Goal: Communication & Community: Participate in discussion

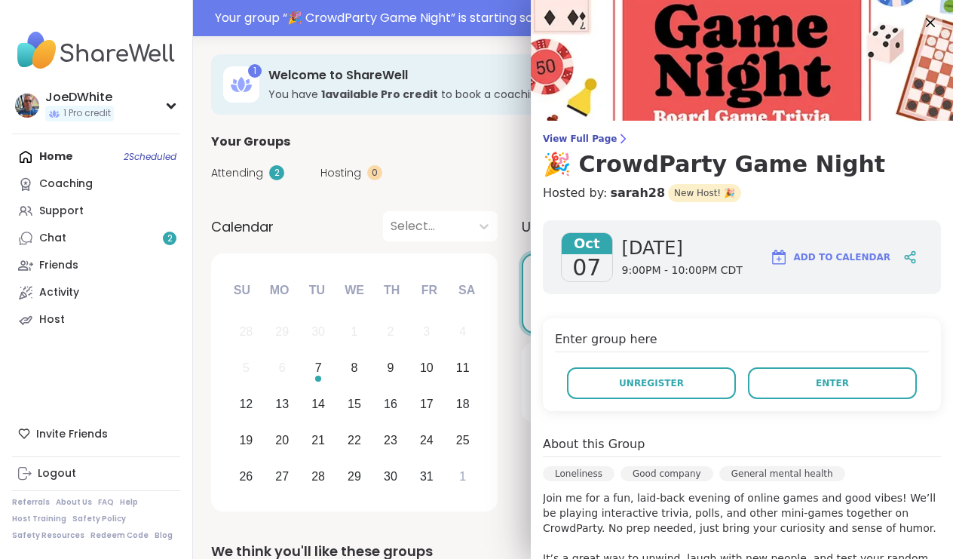
click at [806, 387] on button "Enter" at bounding box center [832, 383] width 169 height 32
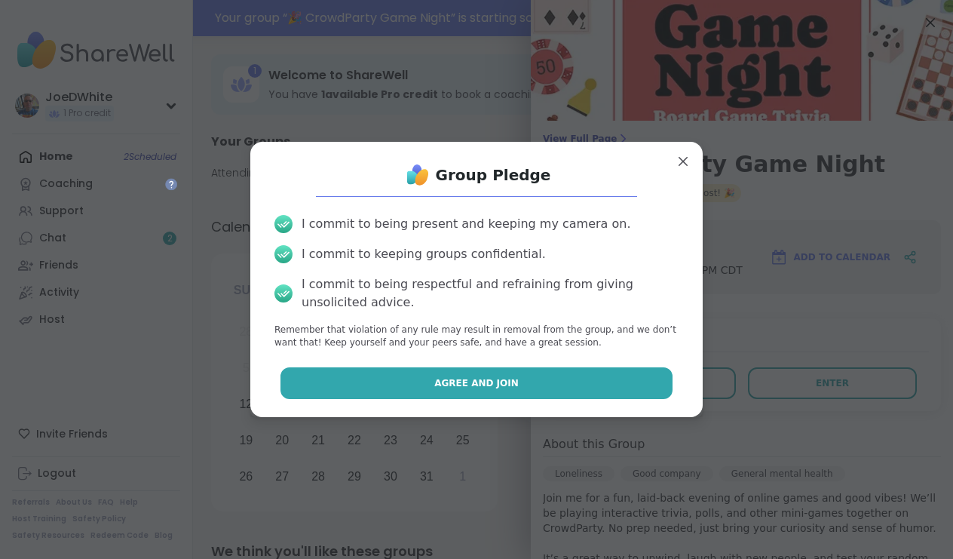
click at [613, 378] on button "Agree and Join" at bounding box center [477, 383] width 393 height 32
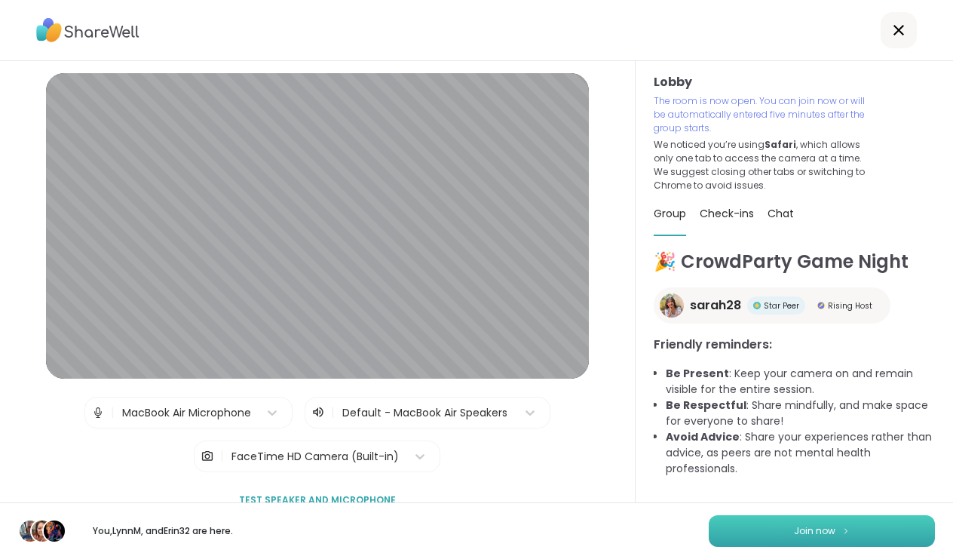
click at [798, 537] on span "Join now" at bounding box center [814, 531] width 41 height 14
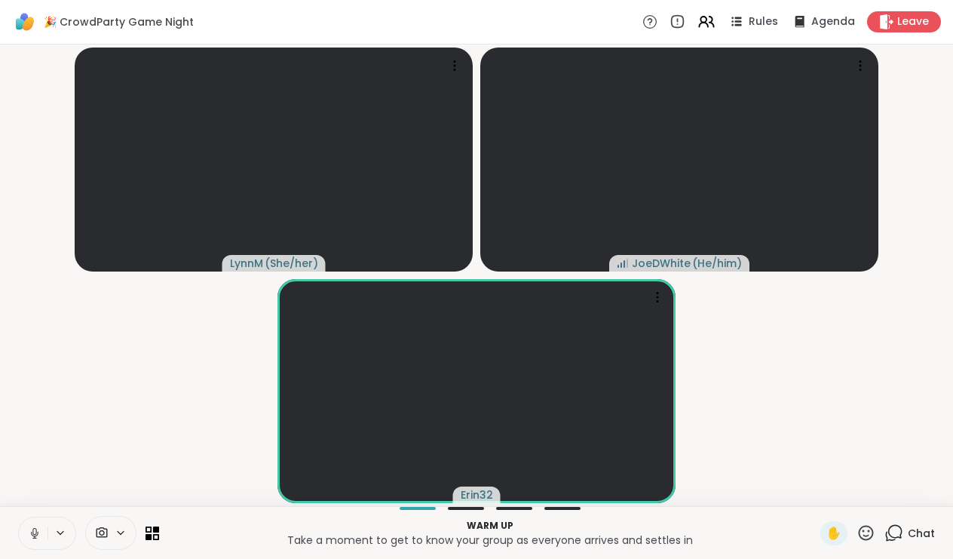
click at [863, 361] on video-player-container "LynnM ( She/her ) JoeDWhite ( He/him ) Erin32" at bounding box center [476, 276] width 935 height 450
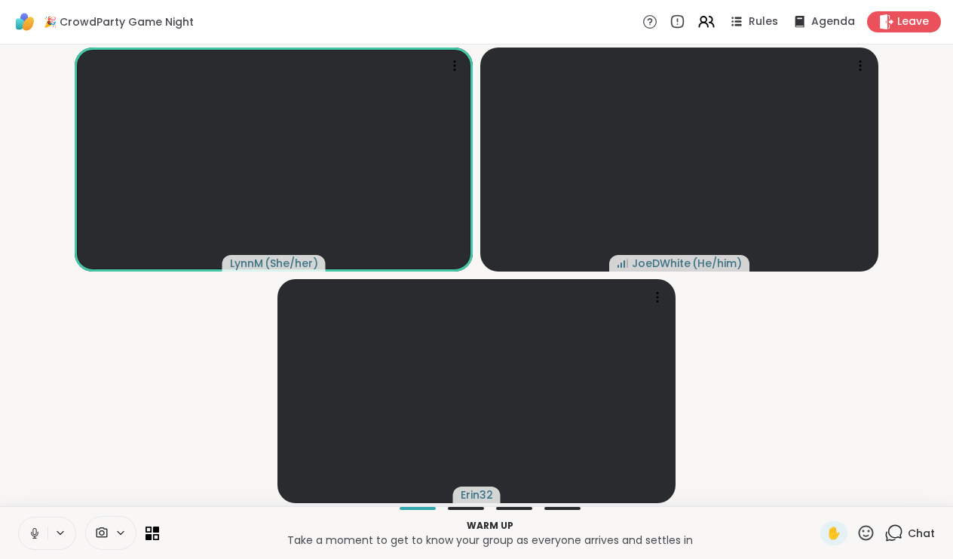
click at [813, 371] on video-player-container "LynnM ( She/her ) JoeDWhite ( He/him ) Erin32" at bounding box center [476, 276] width 935 height 450
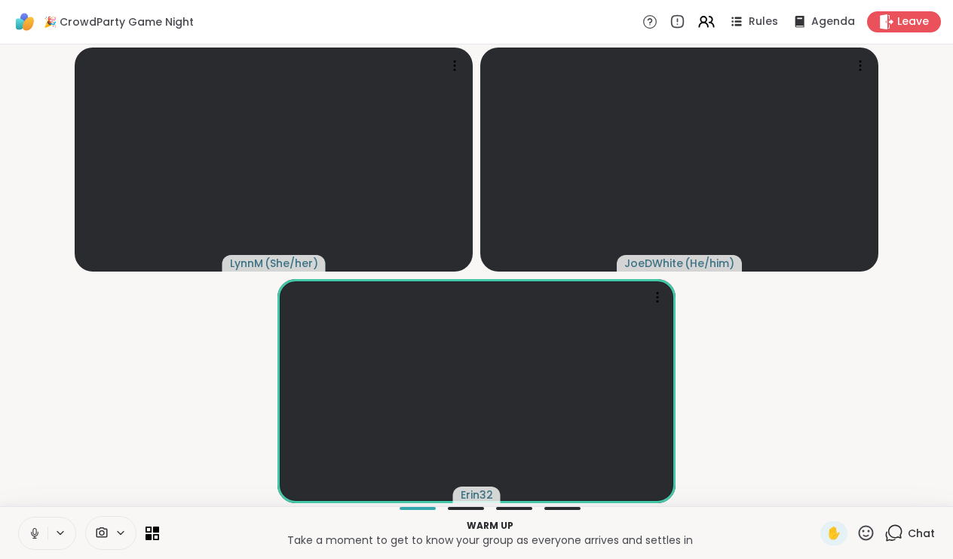
click at [35, 533] on icon at bounding box center [35, 534] width 14 height 14
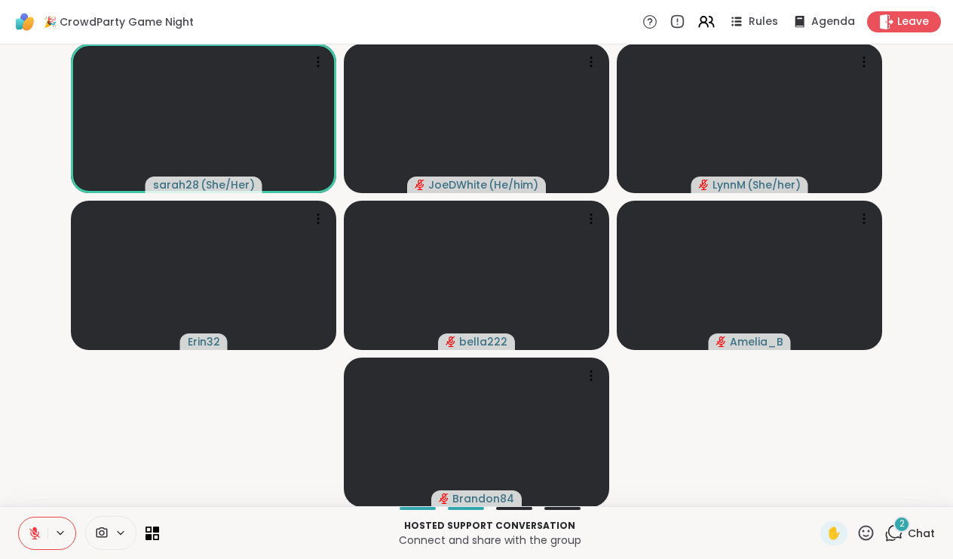
click at [824, 519] on div "Hosted support conversation Connect and share with the group ✋ 2 Chat" at bounding box center [476, 532] width 953 height 53
click at [831, 530] on span "✋" at bounding box center [834, 533] width 15 height 18
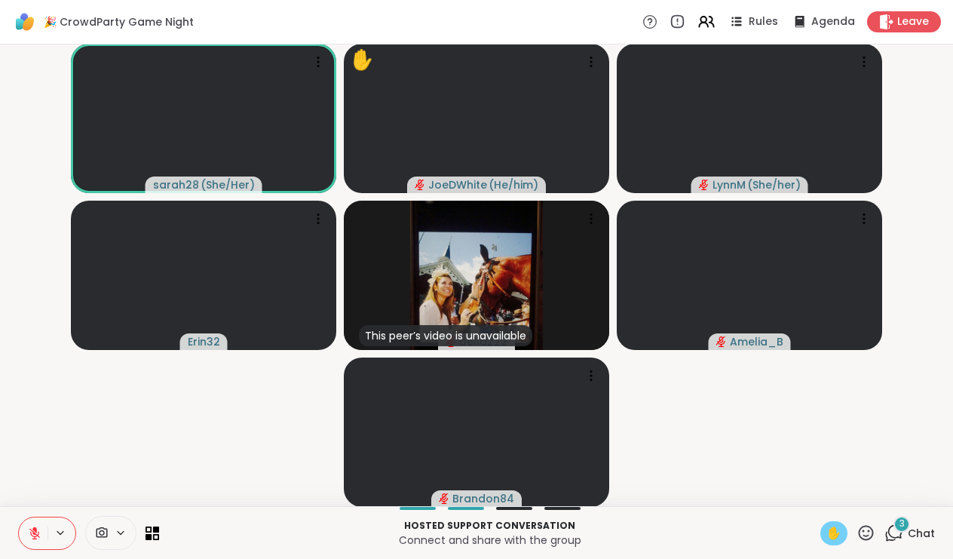
click at [903, 529] on span "3" at bounding box center [902, 523] width 5 height 13
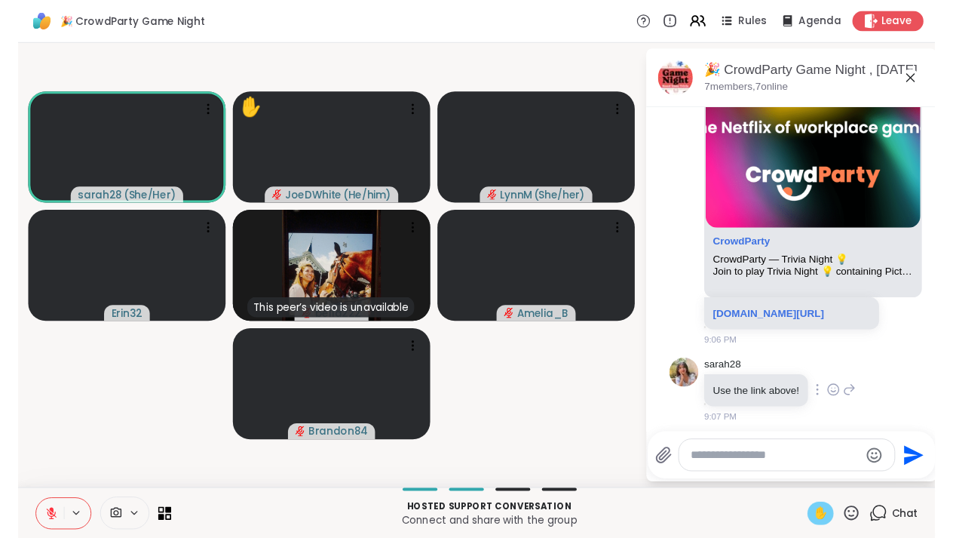
scroll to position [138, 0]
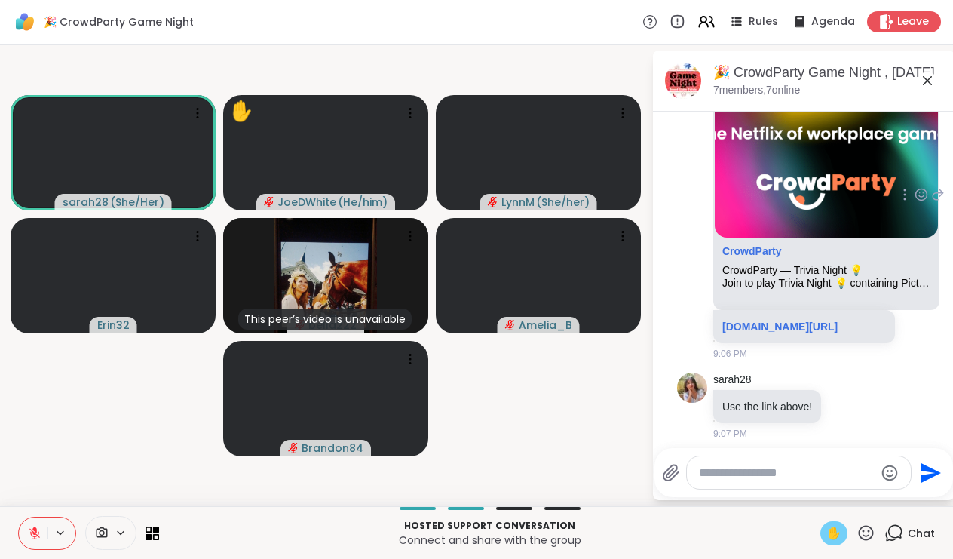
click at [760, 254] on link "CrowdParty" at bounding box center [753, 251] width 60 height 12
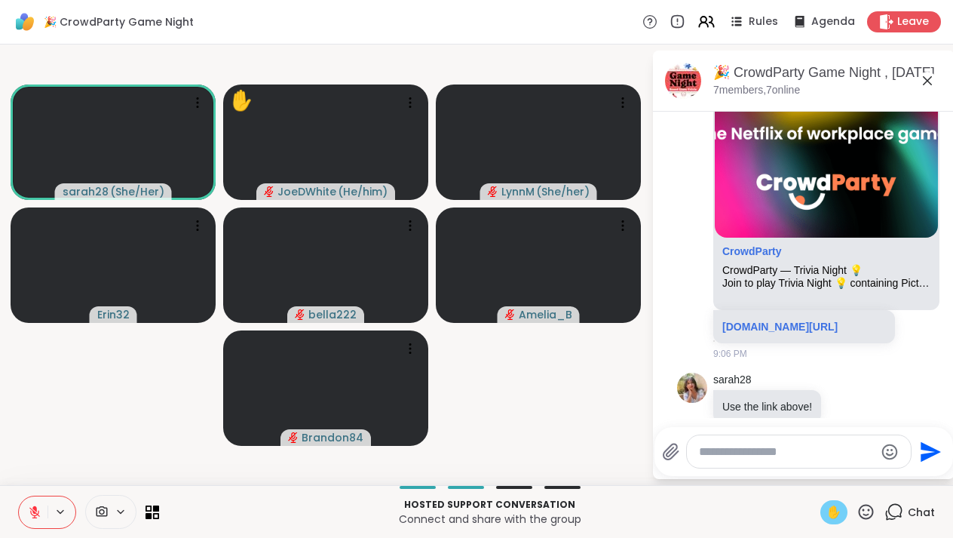
click at [32, 520] on button at bounding box center [33, 512] width 29 height 32
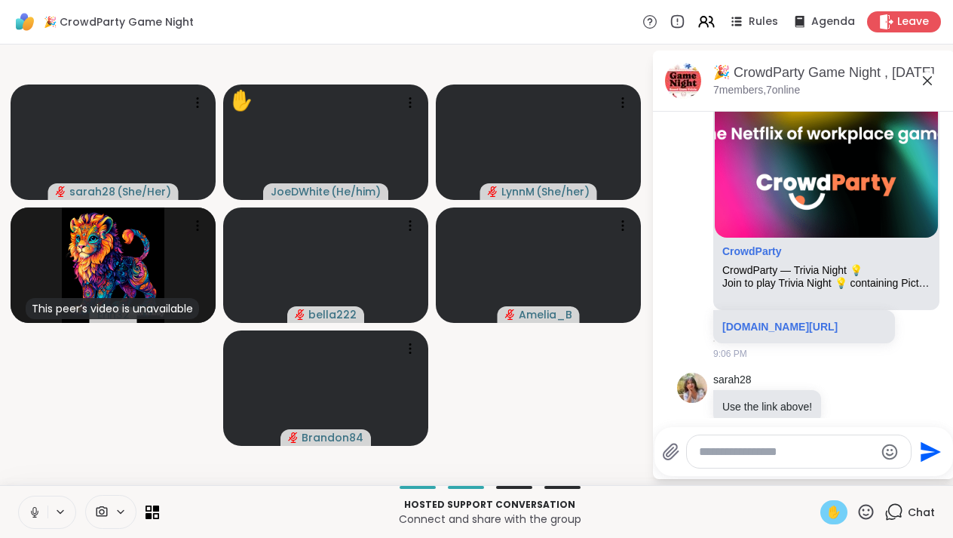
click at [33, 508] on icon at bounding box center [34, 510] width 4 height 7
click at [33, 508] on icon at bounding box center [34, 508] width 5 height 6
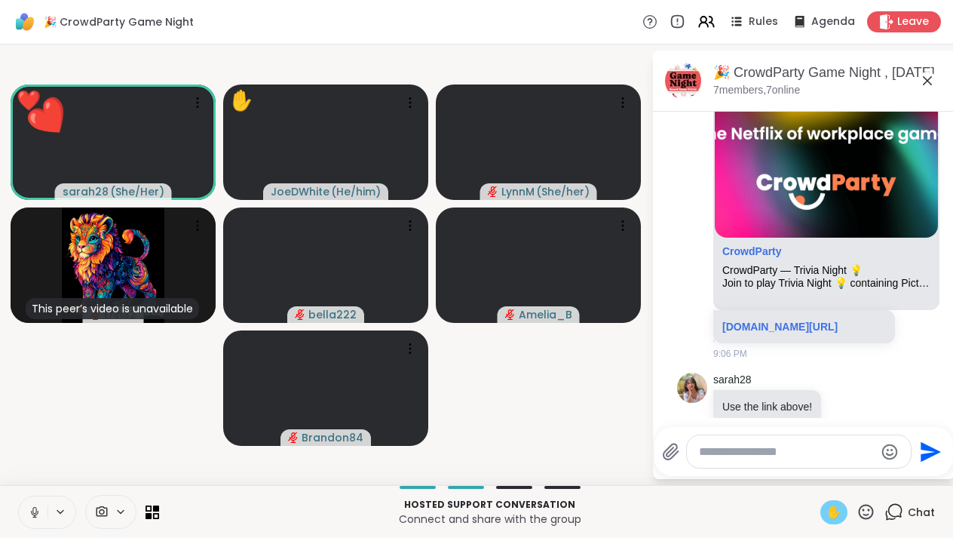
click at [39, 508] on icon at bounding box center [35, 512] width 14 height 14
click at [41, 513] on icon at bounding box center [35, 512] width 14 height 14
click at [847, 515] on div "✋" at bounding box center [834, 512] width 27 height 24
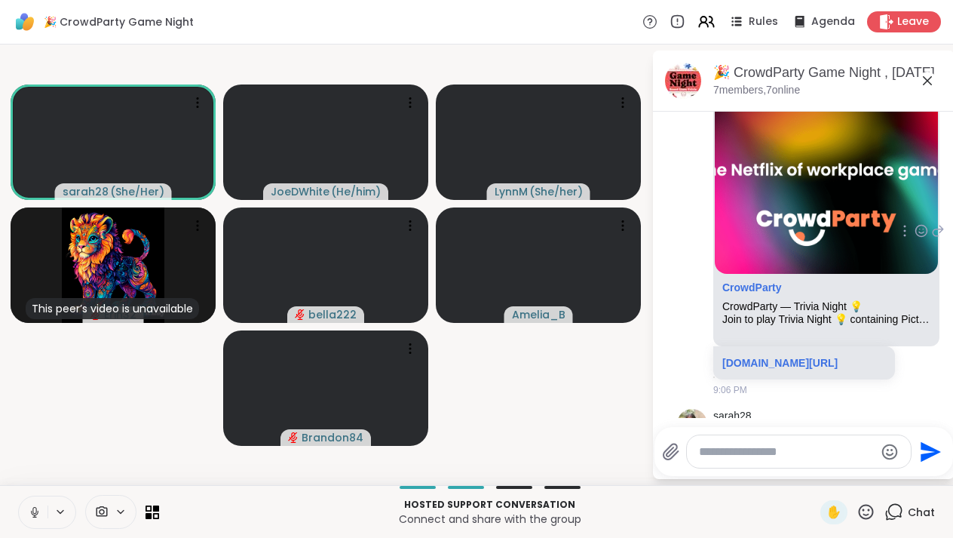
scroll to position [121, 0]
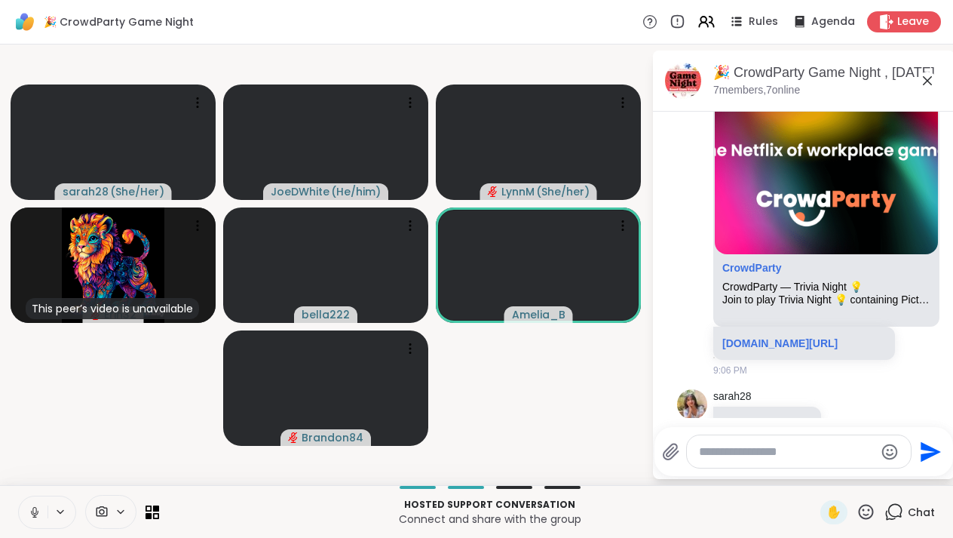
click at [29, 514] on icon at bounding box center [35, 512] width 14 height 14
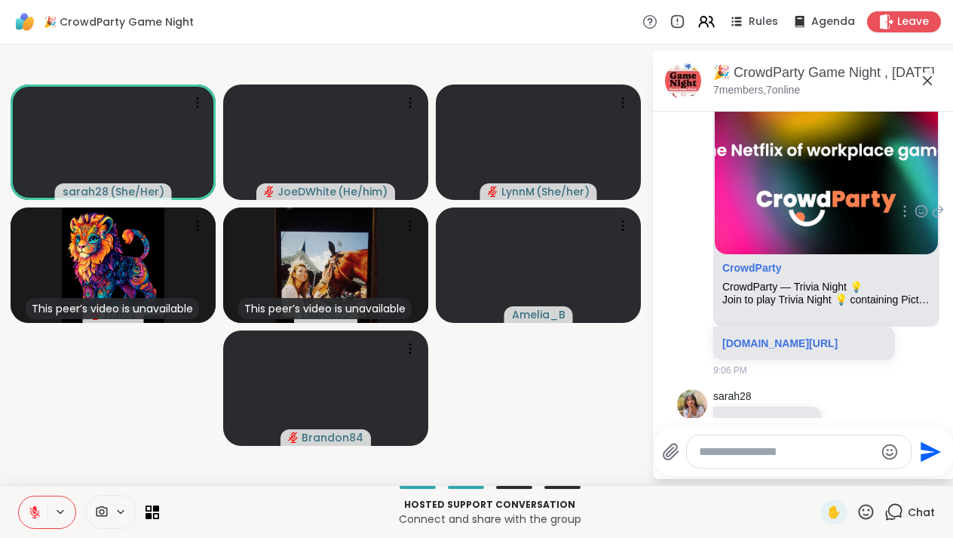
scroll to position [244, 0]
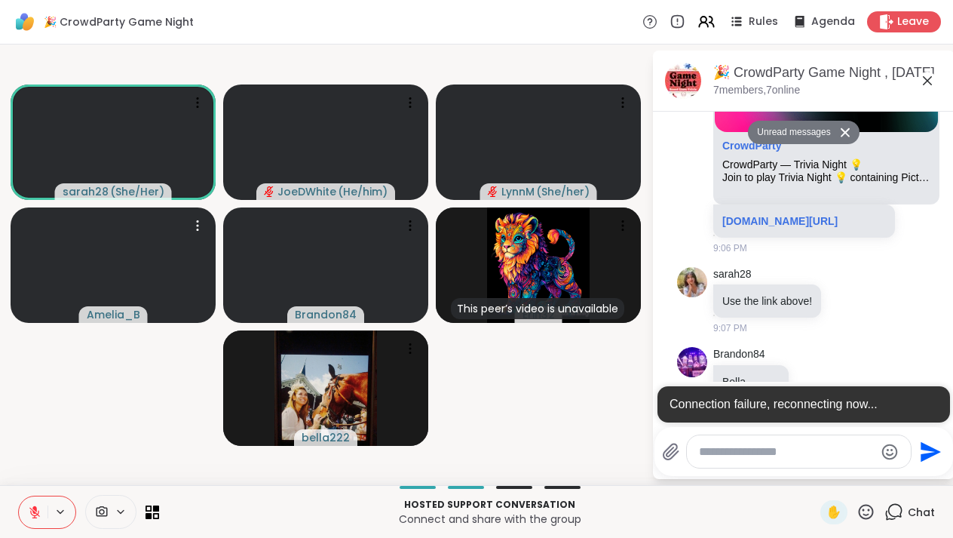
click at [29, 515] on icon at bounding box center [35, 512] width 14 height 14
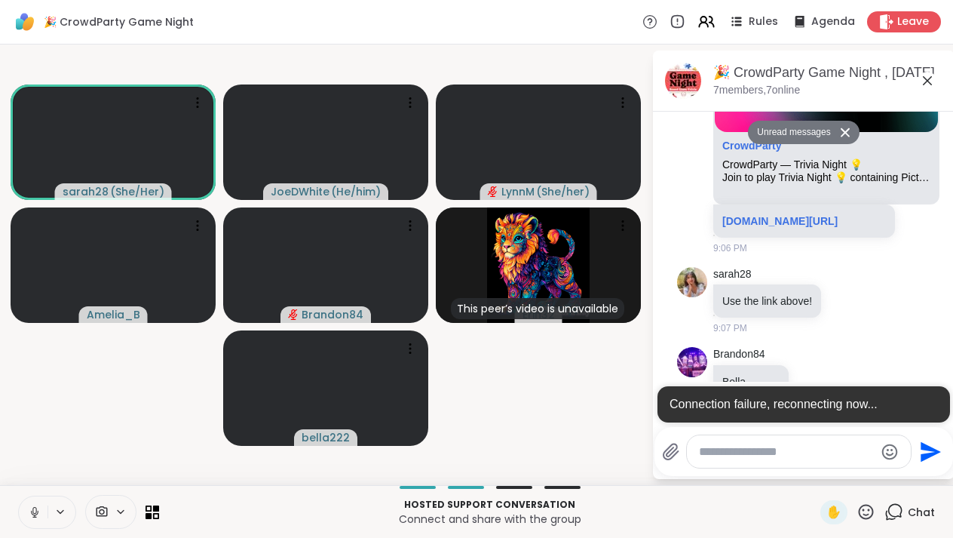
click at [35, 511] on icon at bounding box center [35, 512] width 14 height 14
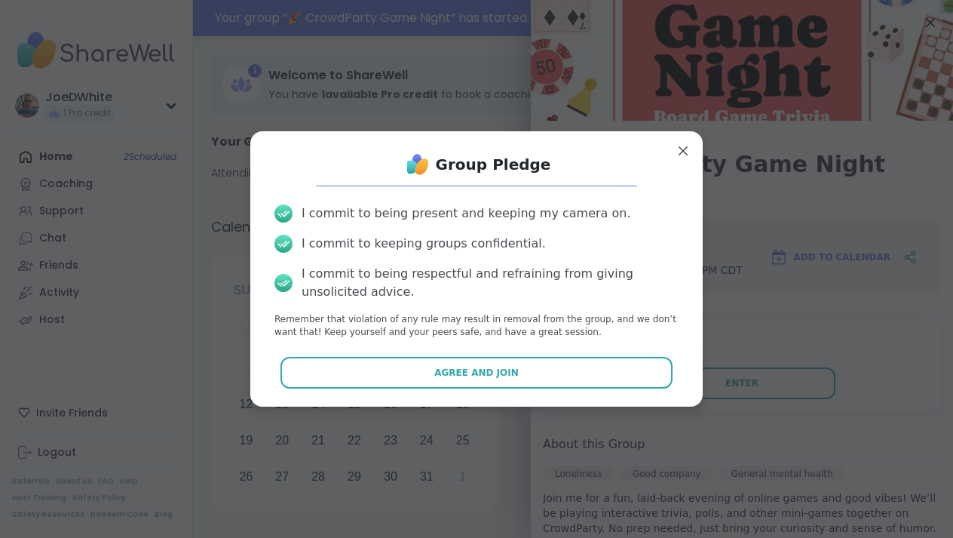
click at [551, 367] on button "Agree and Join" at bounding box center [477, 373] width 393 height 32
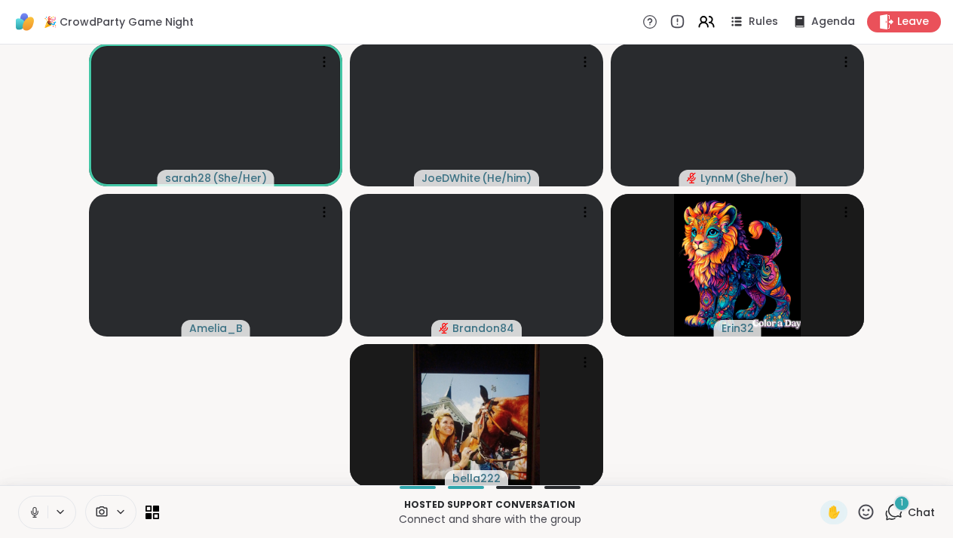
click at [33, 511] on icon at bounding box center [34, 510] width 4 height 7
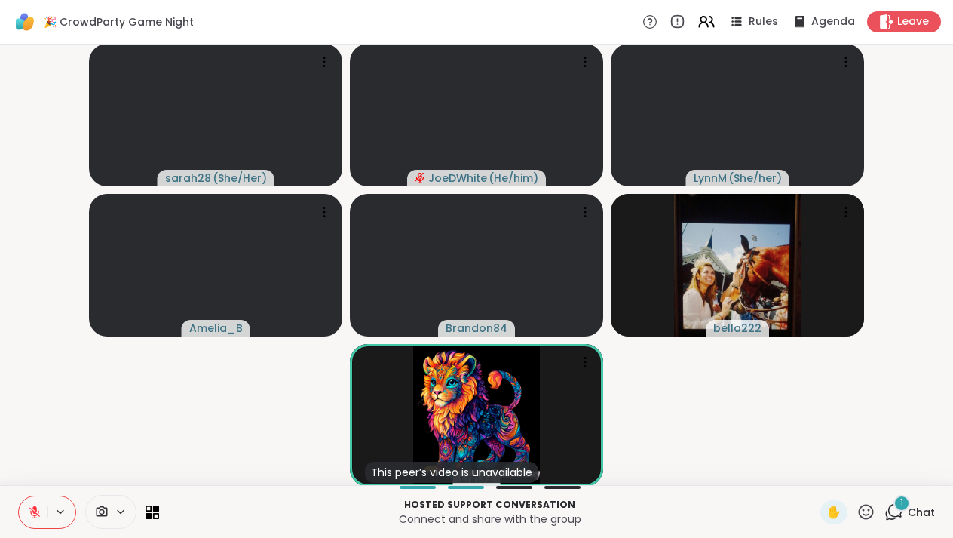
click at [19, 511] on button at bounding box center [33, 512] width 29 height 32
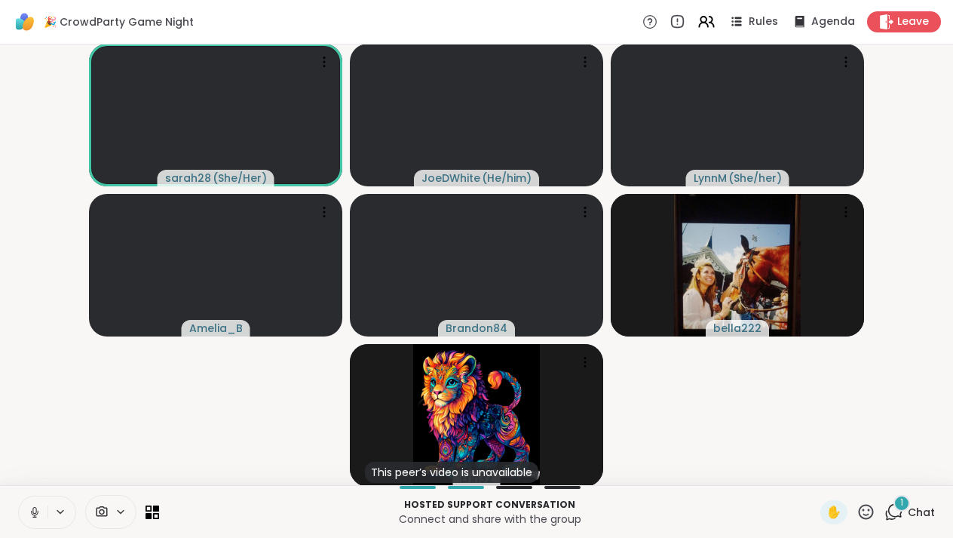
click at [31, 508] on icon at bounding box center [35, 512] width 14 height 14
click at [11, 513] on div "Hosted support conversation Connect and share with the group ✋ 2 Chat" at bounding box center [476, 511] width 953 height 53
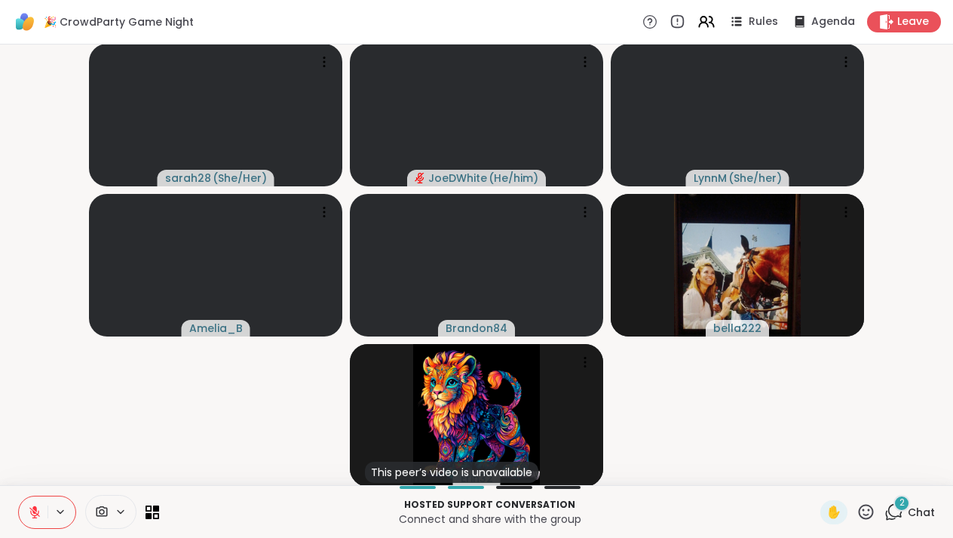
click at [25, 502] on button at bounding box center [33, 512] width 29 height 32
click at [32, 511] on icon at bounding box center [35, 512] width 14 height 14
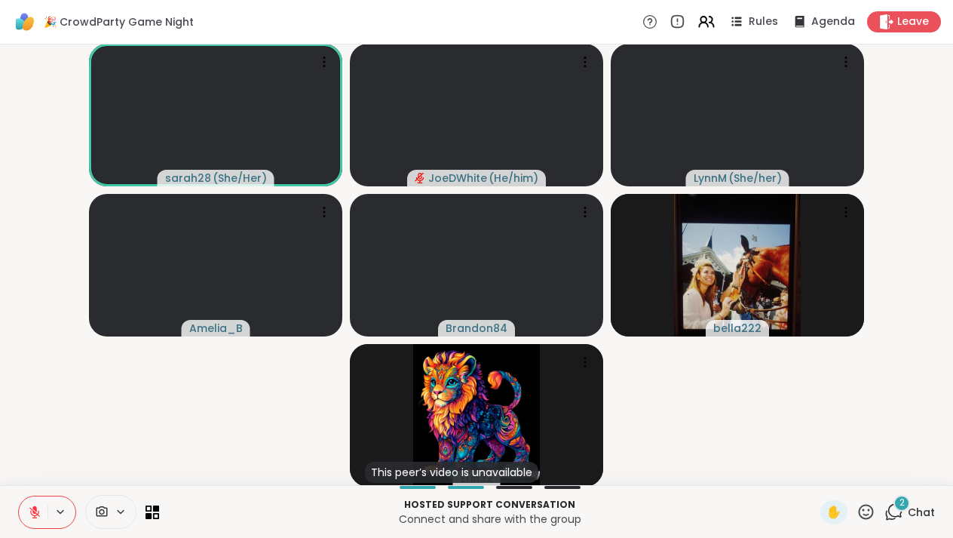
click at [41, 510] on button at bounding box center [33, 512] width 29 height 32
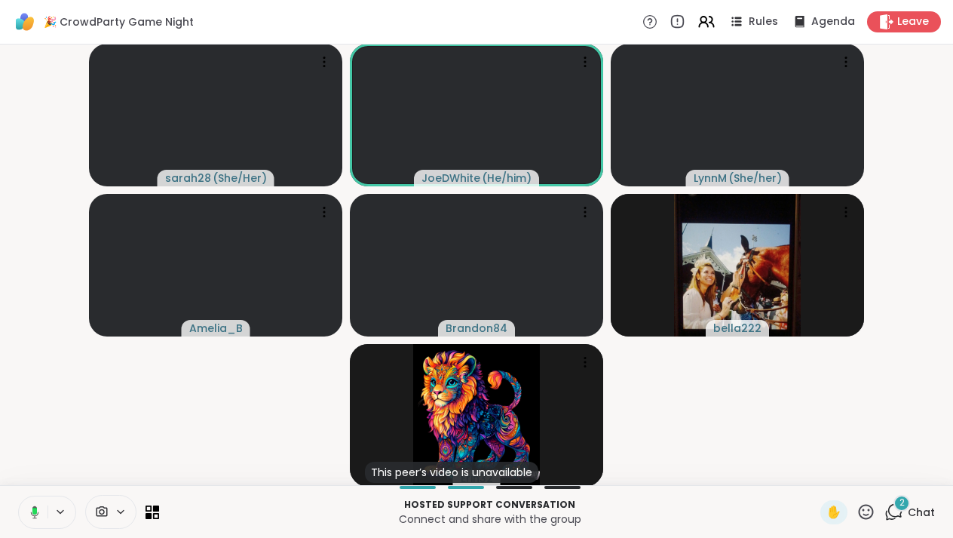
click at [39, 505] on button at bounding box center [32, 512] width 31 height 32
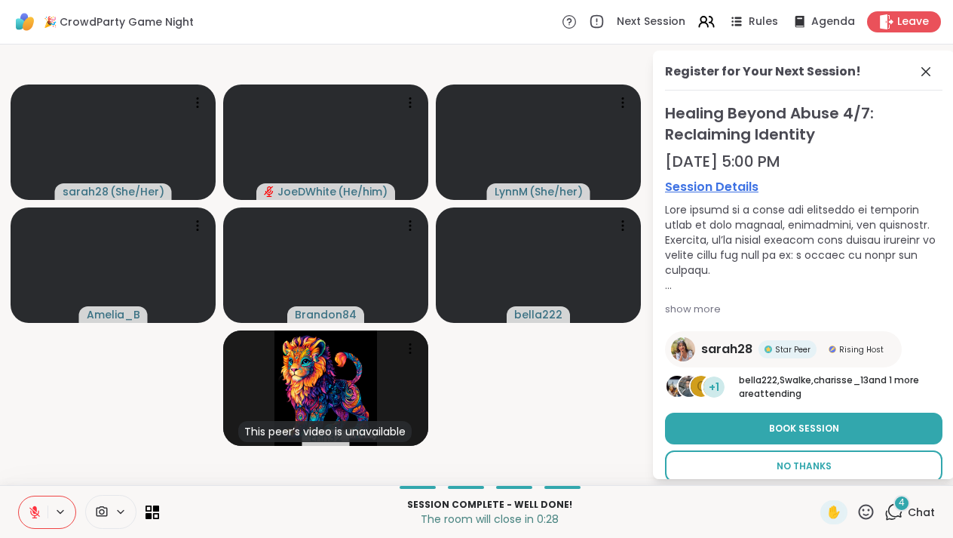
click at [792, 471] on span "No Thanks" at bounding box center [804, 466] width 55 height 14
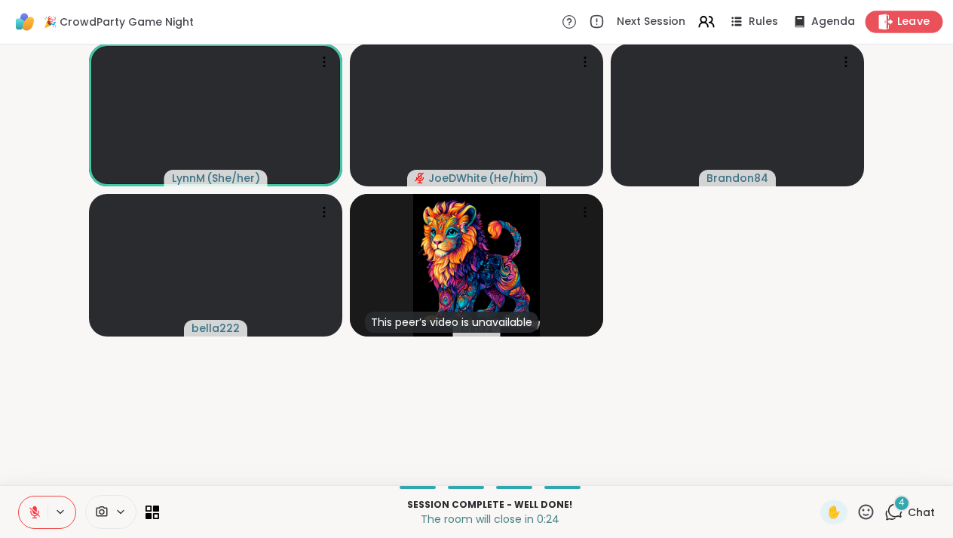
click at [910, 23] on span "Leave" at bounding box center [914, 22] width 33 height 16
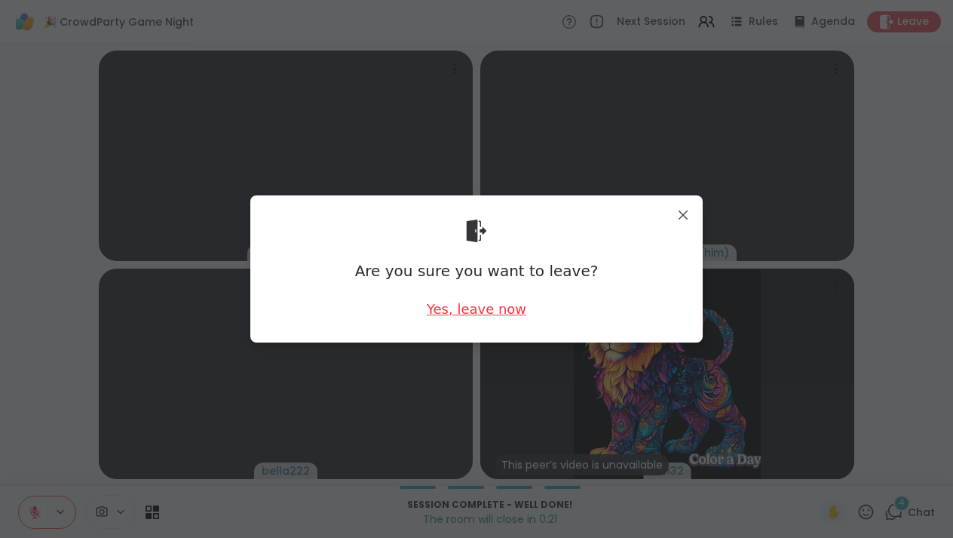
click at [479, 312] on div "Yes, leave now" at bounding box center [477, 308] width 100 height 19
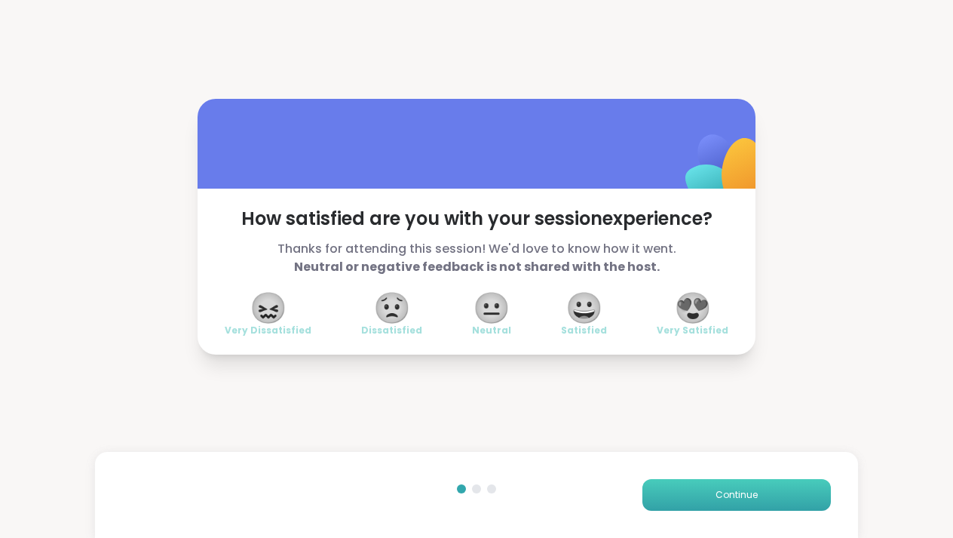
click at [729, 499] on span "Continue" at bounding box center [737, 495] width 42 height 14
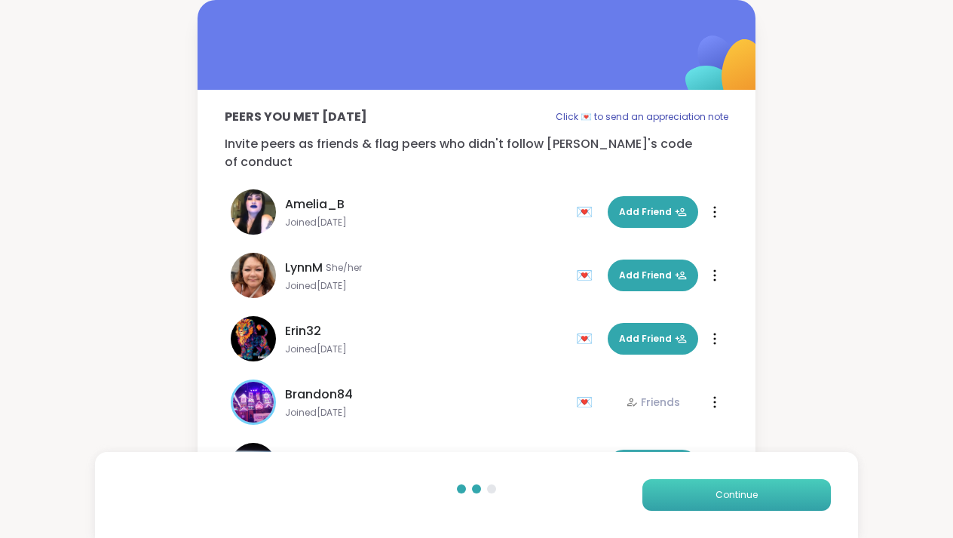
click at [729, 499] on span "Continue" at bounding box center [737, 495] width 42 height 14
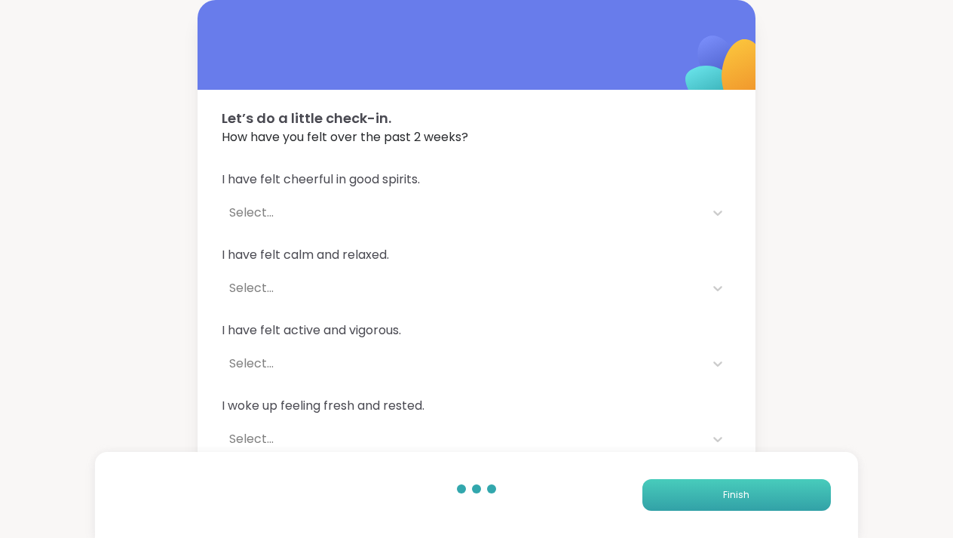
click at [729, 499] on span "Finish" at bounding box center [736, 495] width 26 height 14
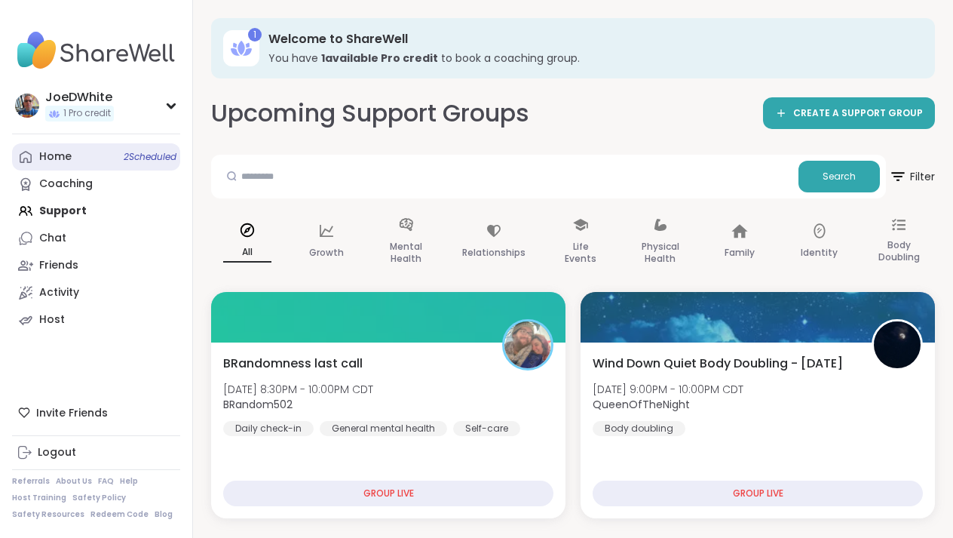
click at [54, 152] on div "Home 2 Scheduled" at bounding box center [55, 156] width 32 height 15
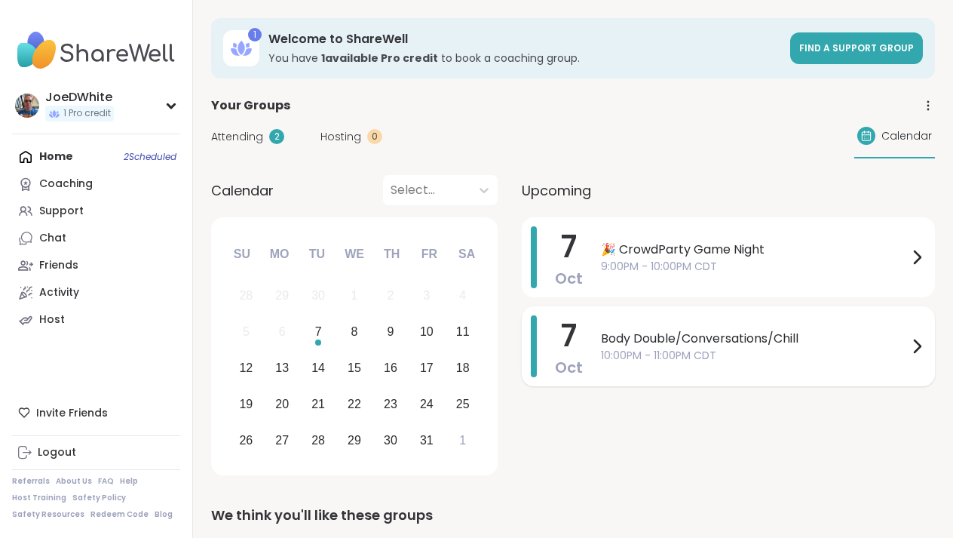
click at [665, 352] on span "10:00PM - 11:00PM CDT" at bounding box center [754, 356] width 307 height 16
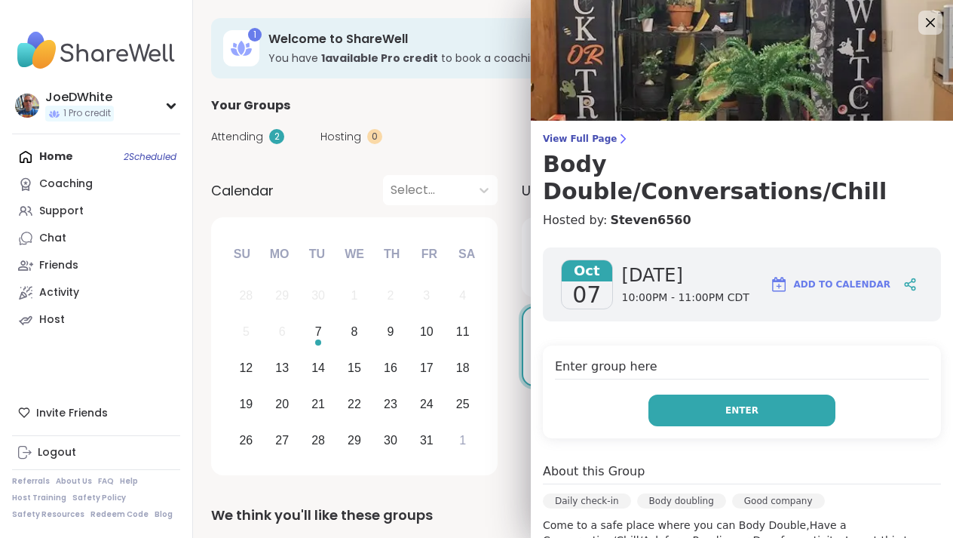
click at [705, 395] on button "Enter" at bounding box center [742, 411] width 187 height 32
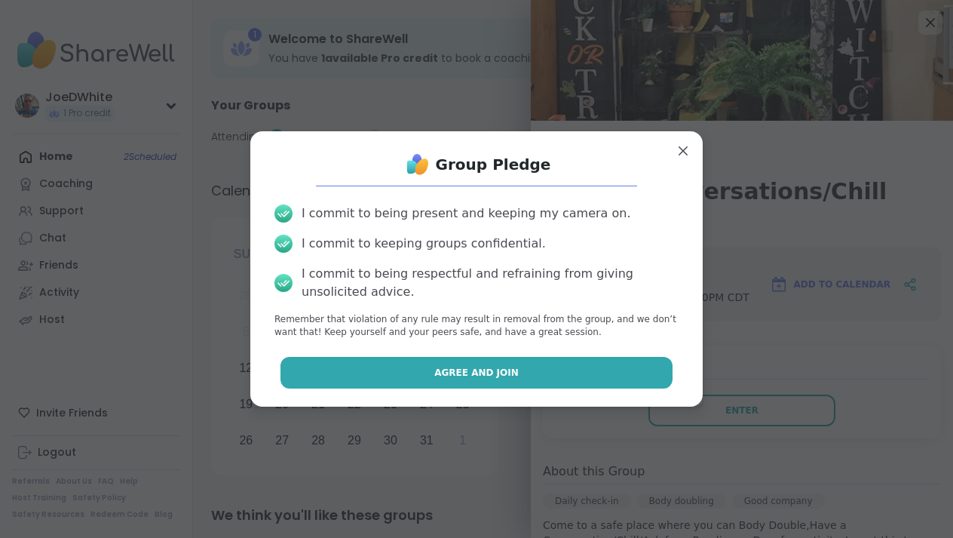
click at [536, 360] on button "Agree and Join" at bounding box center [477, 373] width 393 height 32
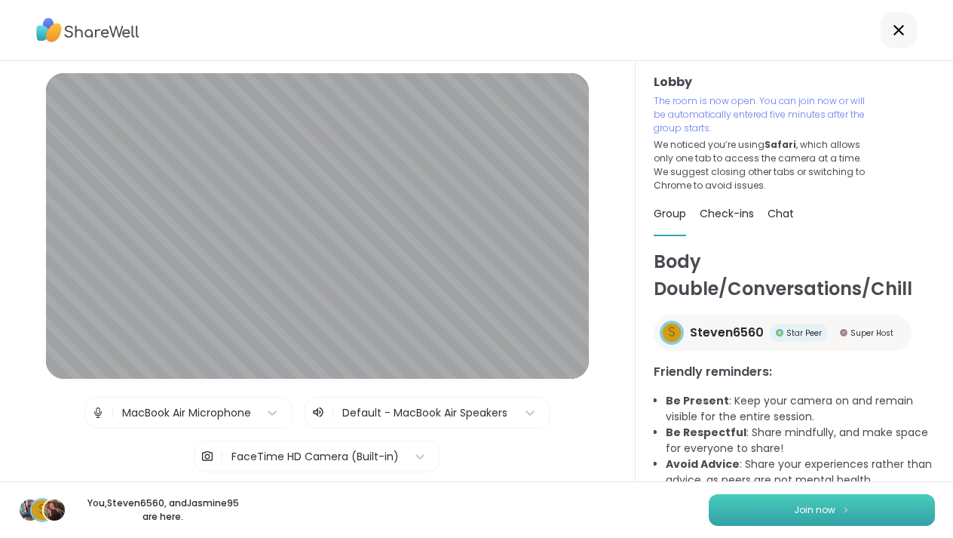
click at [831, 506] on span "Join now" at bounding box center [814, 510] width 41 height 14
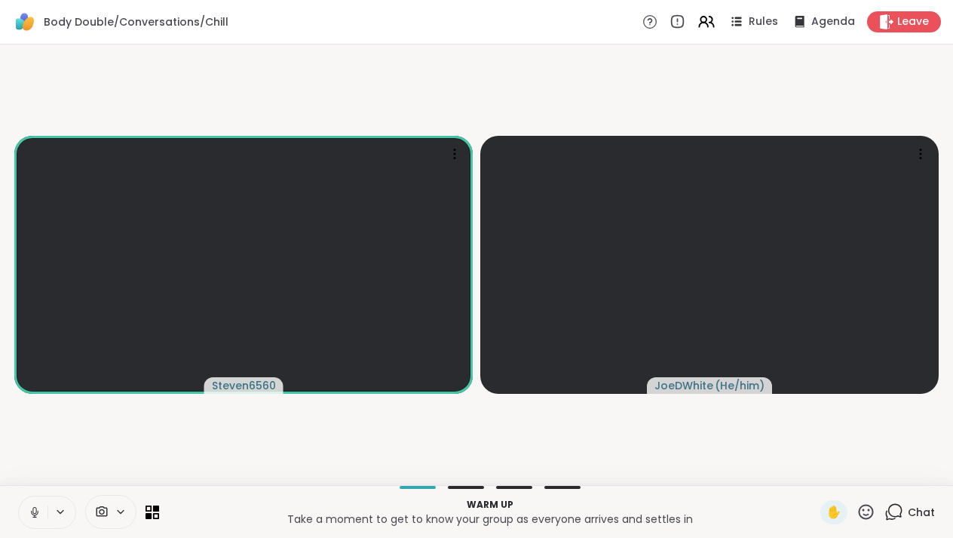
click at [35, 508] on icon at bounding box center [35, 512] width 14 height 14
click at [41, 513] on icon at bounding box center [35, 512] width 14 height 14
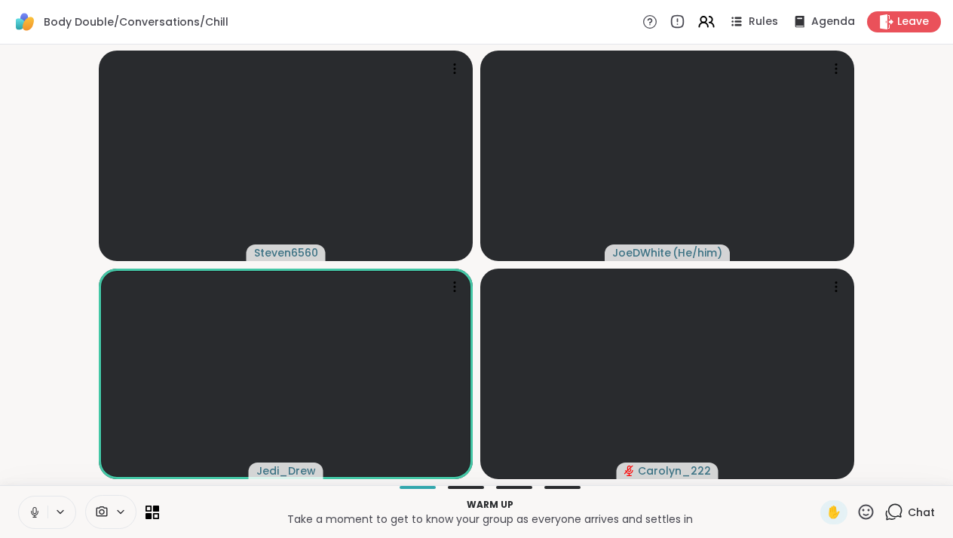
click at [33, 507] on icon at bounding box center [35, 512] width 14 height 14
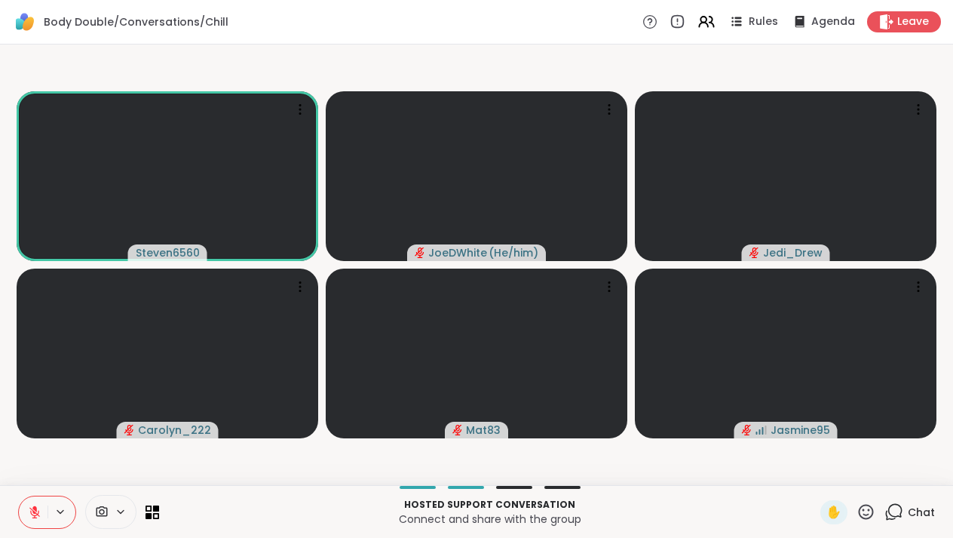
click at [38, 516] on icon at bounding box center [35, 512] width 14 height 14
click at [39, 509] on icon at bounding box center [35, 512] width 14 height 14
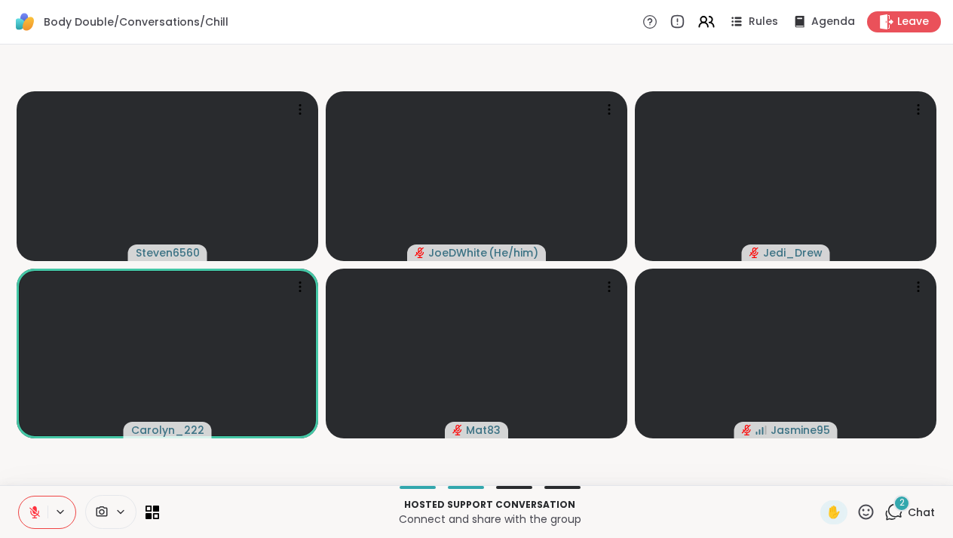
click at [907, 514] on div "2 Chat" at bounding box center [910, 512] width 51 height 24
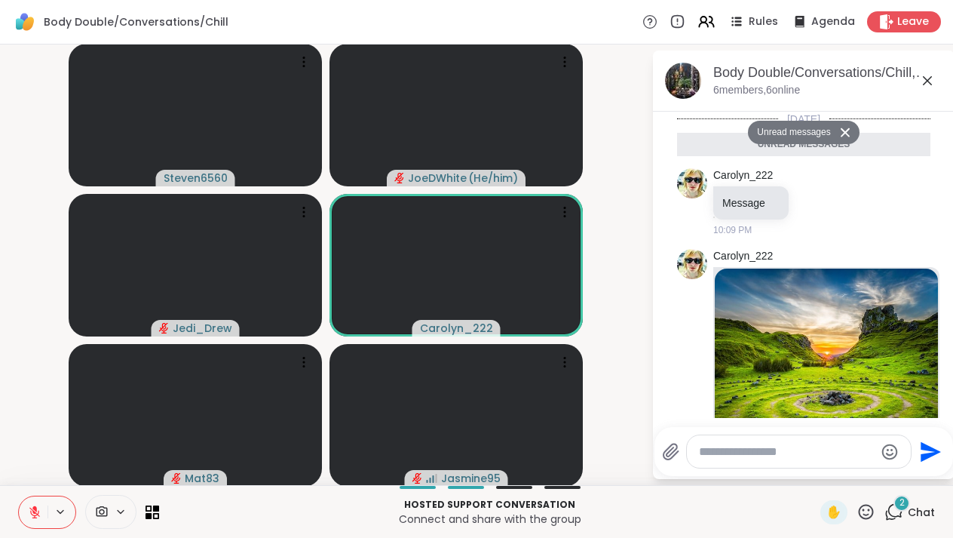
click at [726, 459] on textarea "Type your message" at bounding box center [787, 451] width 176 height 15
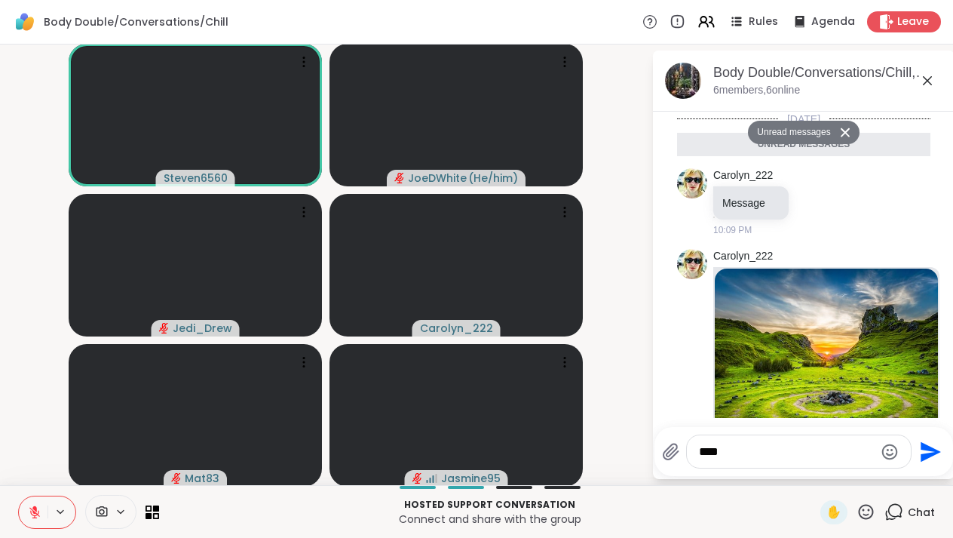
scroll to position [601, 0]
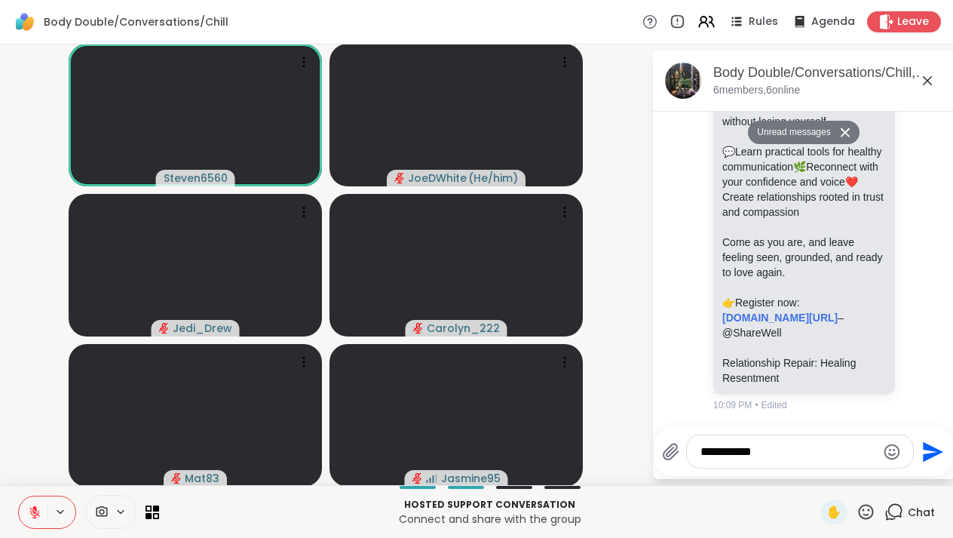
type textarea "**********"
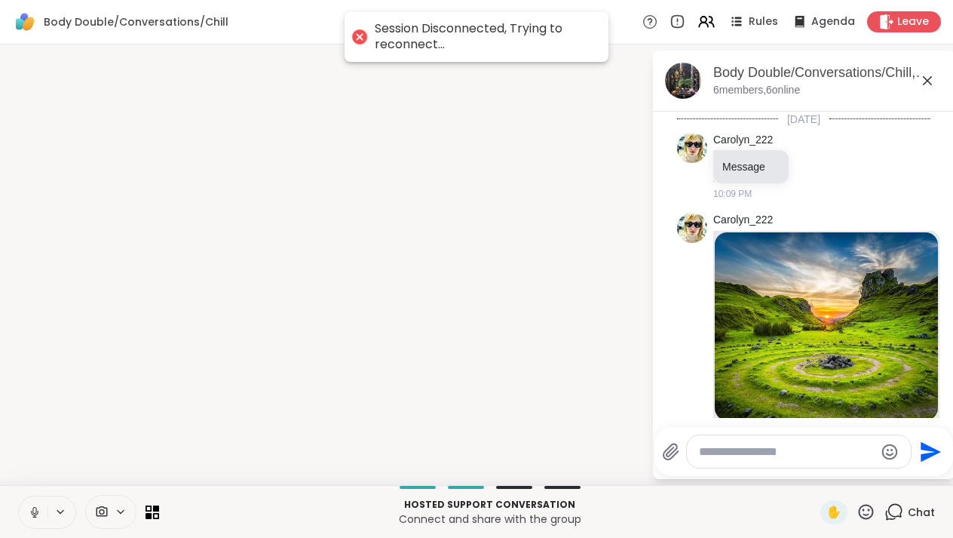
scroll to position [646, 0]
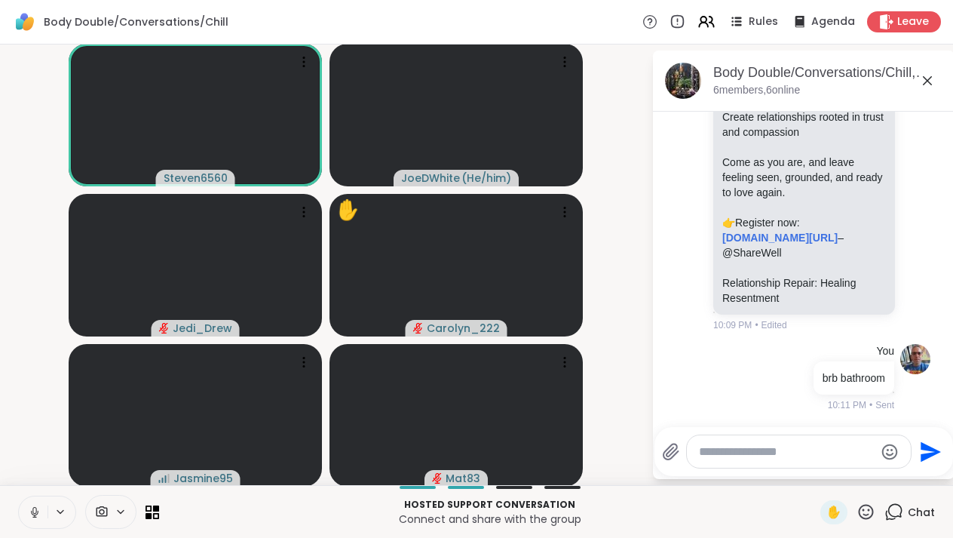
click at [33, 513] on icon at bounding box center [35, 512] width 14 height 14
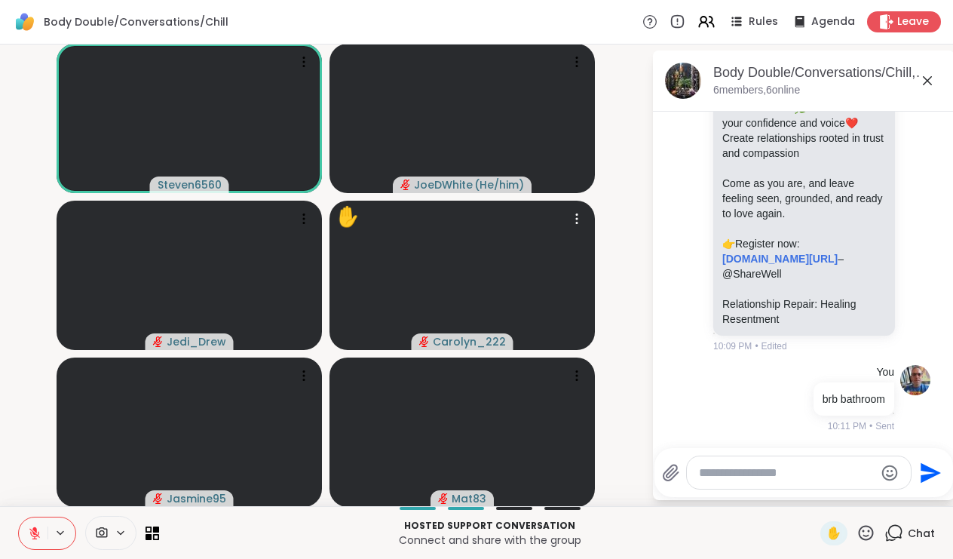
scroll to position [0, 0]
click at [723, 468] on textarea "Type your message" at bounding box center [787, 472] width 176 height 15
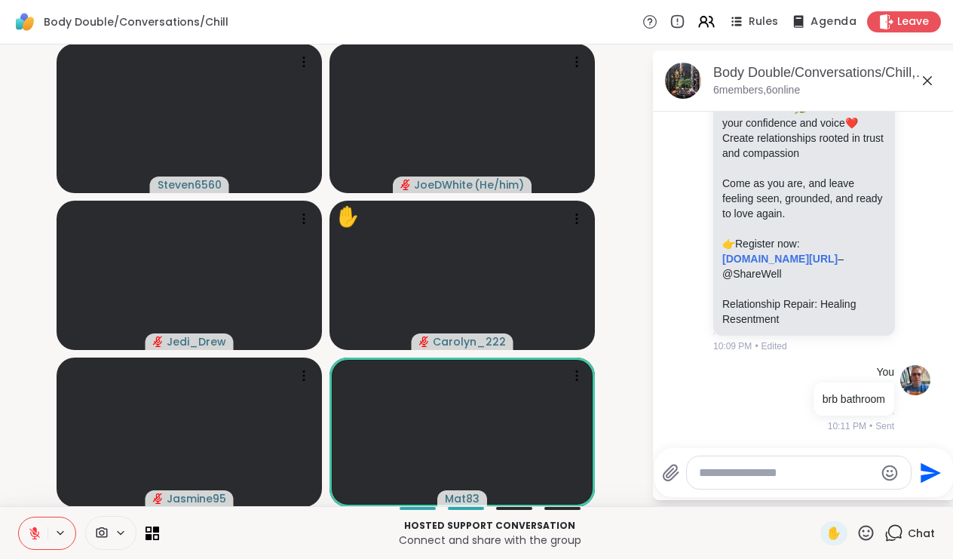
click at [640, 206] on video-player-container "Steven6560 JoeDWhite ( He/him ) Jedi_Drew ✋ Carolyn_222 Jasmine95 Mat83" at bounding box center [326, 276] width 634 height 450
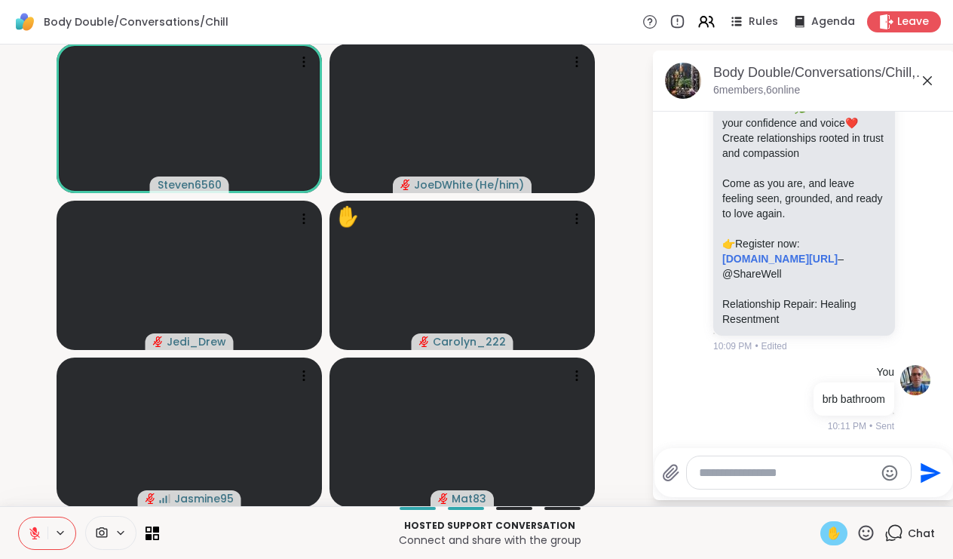
click at [834, 527] on span "✋" at bounding box center [834, 533] width 15 height 18
click at [34, 530] on icon at bounding box center [34, 530] width 5 height 6
click at [833, 533] on span "✋" at bounding box center [834, 533] width 15 height 18
click at [36, 533] on icon at bounding box center [34, 531] width 5 height 8
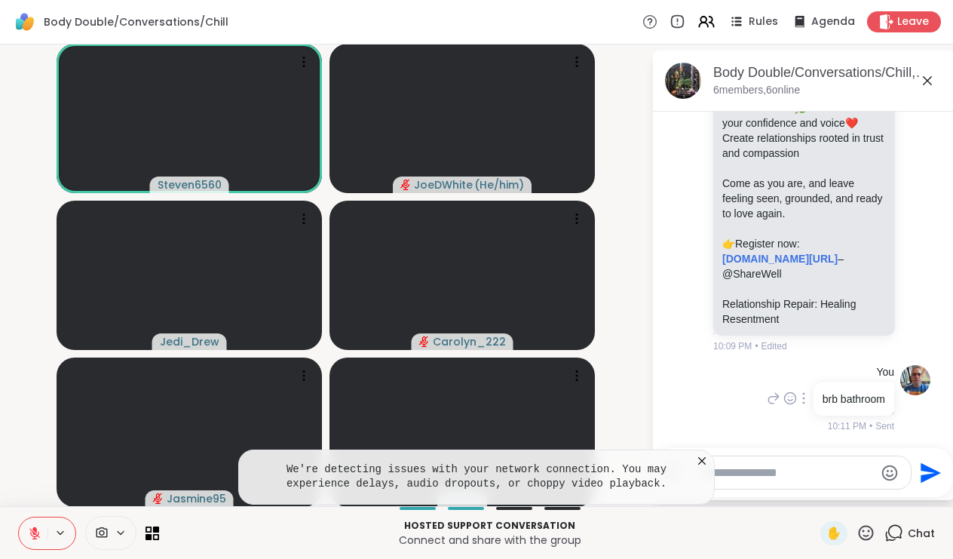
scroll to position [1, 0]
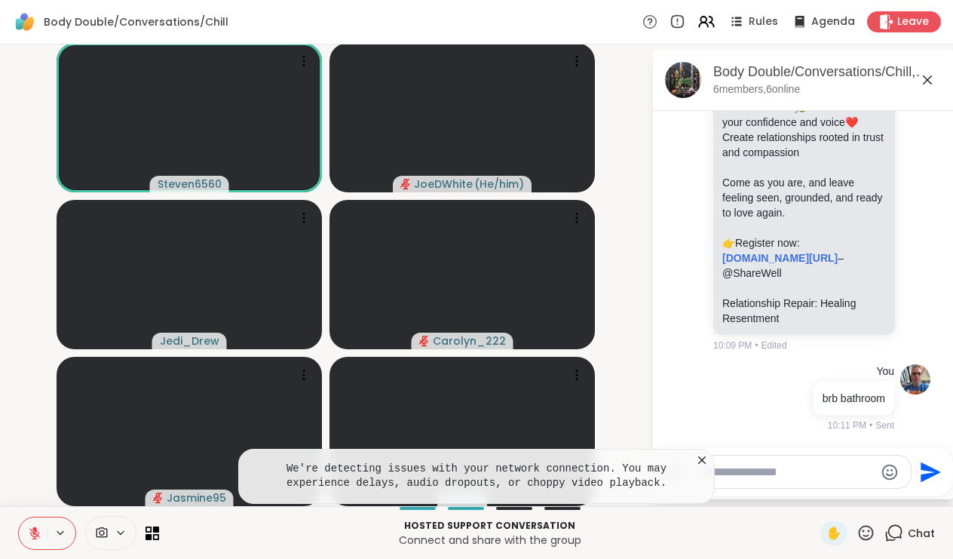
click at [699, 459] on icon at bounding box center [702, 460] width 15 height 15
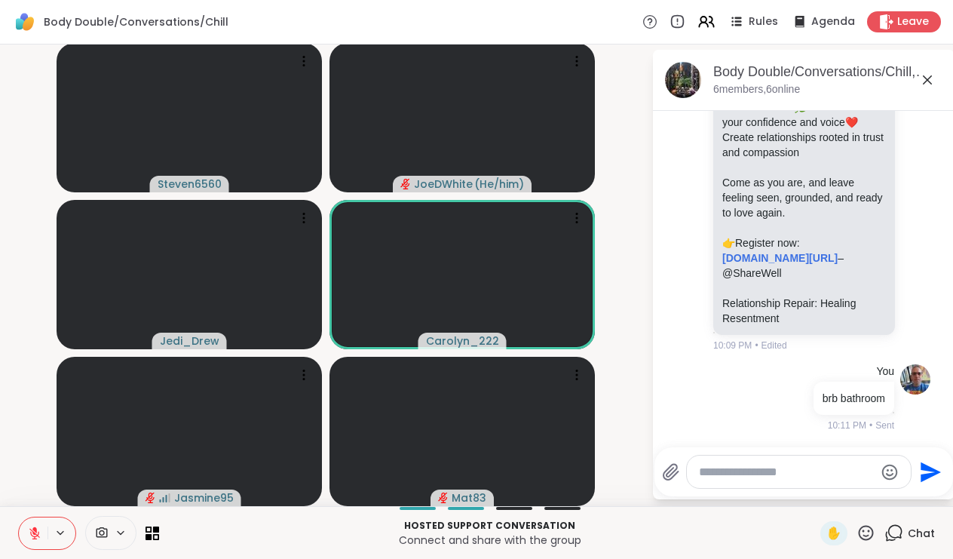
click at [634, 140] on video-player-container "Steven6560 JoeDWhite ( He/him ) Jedi_Drew Carolyn_222 Jasmine95 Mat83" at bounding box center [326, 275] width 634 height 450
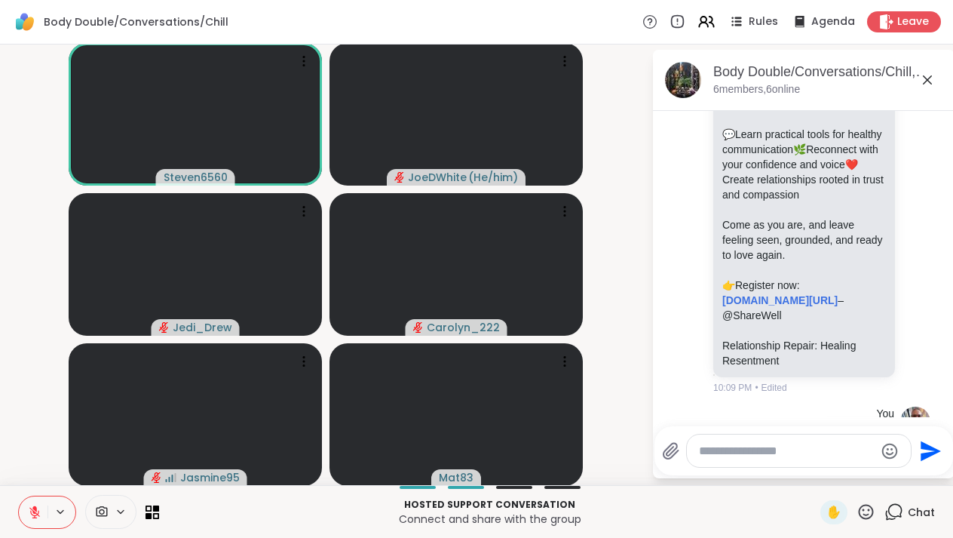
scroll to position [603, 0]
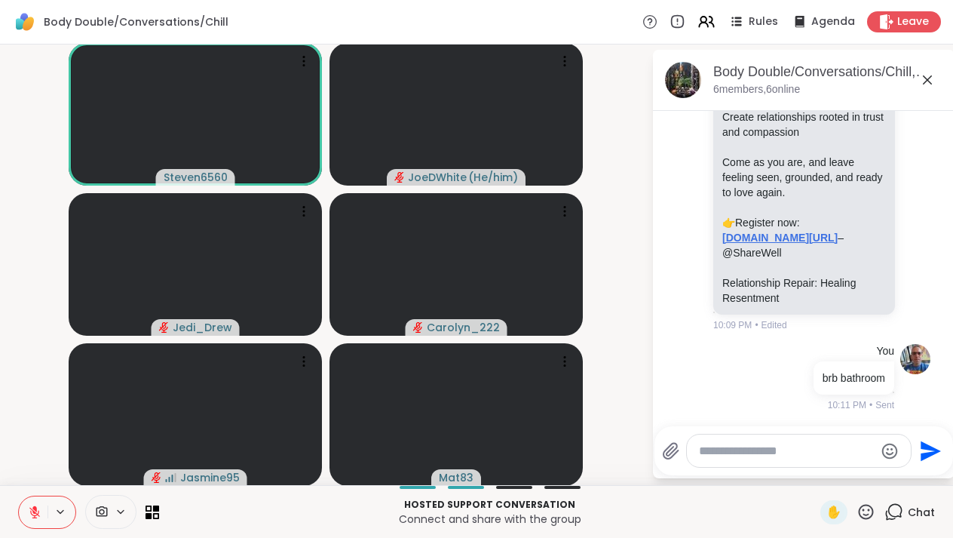
click at [752, 244] on link "sharewellnow.com/series/db06774e-dffb-4ca4-b515-e7d83b083c5c" at bounding box center [780, 238] width 115 height 12
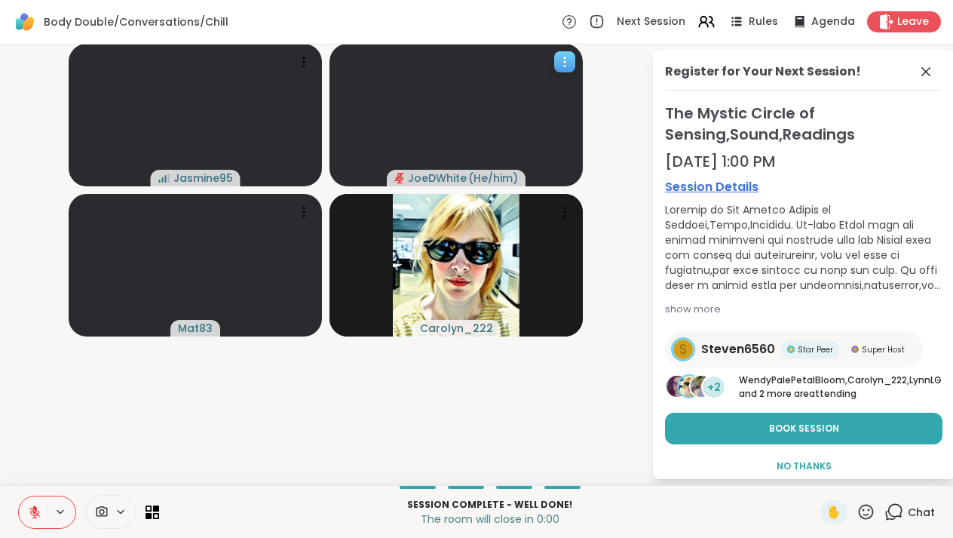
scroll to position [0, 0]
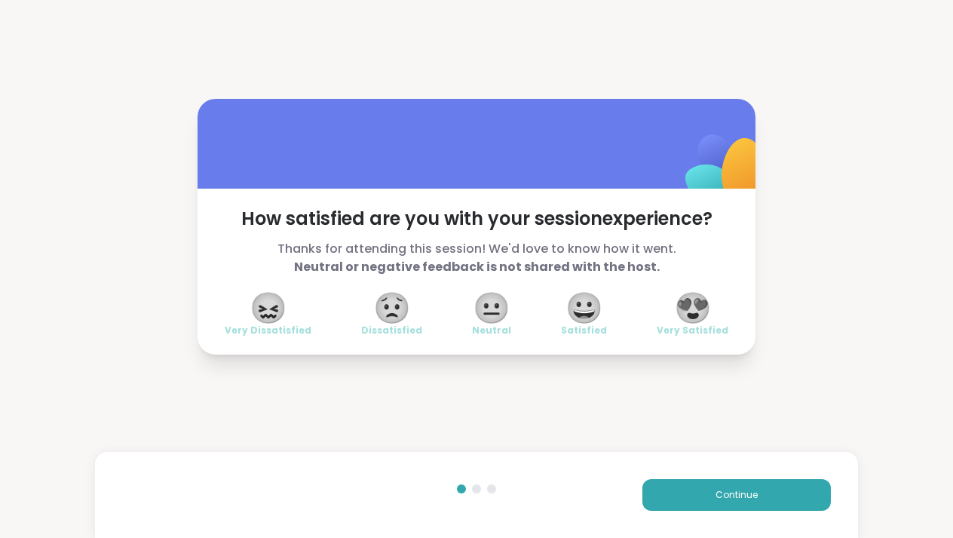
click at [711, 296] on span "😍" at bounding box center [693, 307] width 38 height 27
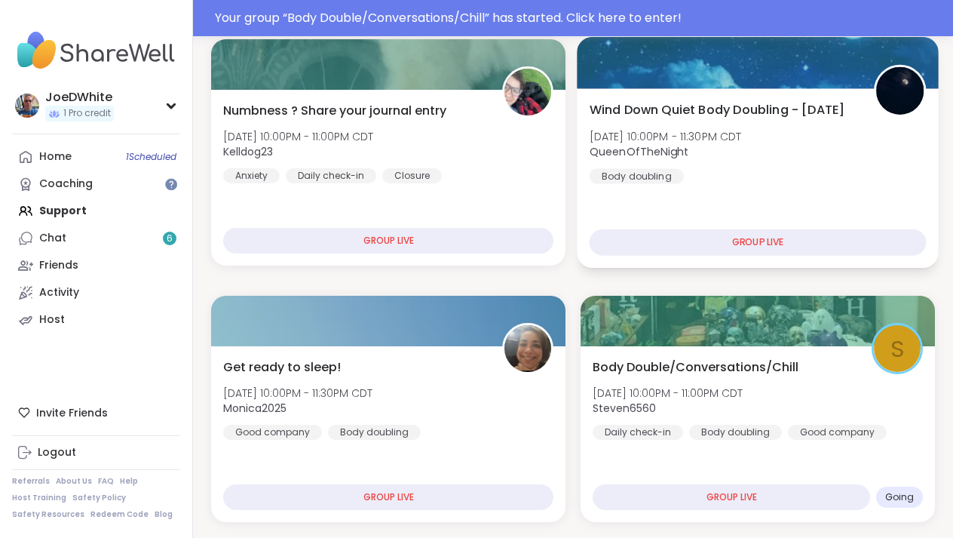
scroll to position [408, 0]
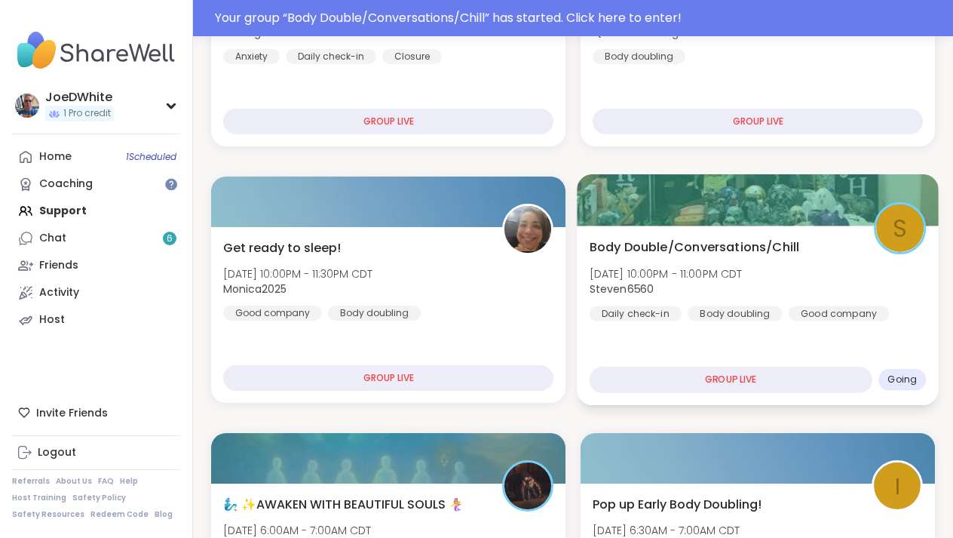
click at [635, 287] on b "Steven6560" at bounding box center [622, 288] width 65 height 15
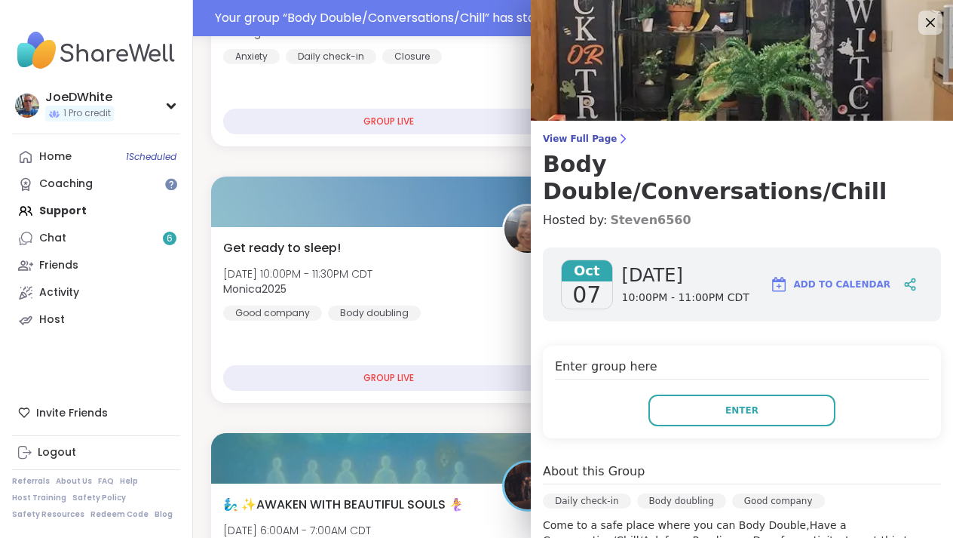
click at [656, 211] on link "Steven6560" at bounding box center [650, 220] width 81 height 18
click at [934, 22] on icon at bounding box center [930, 22] width 19 height 19
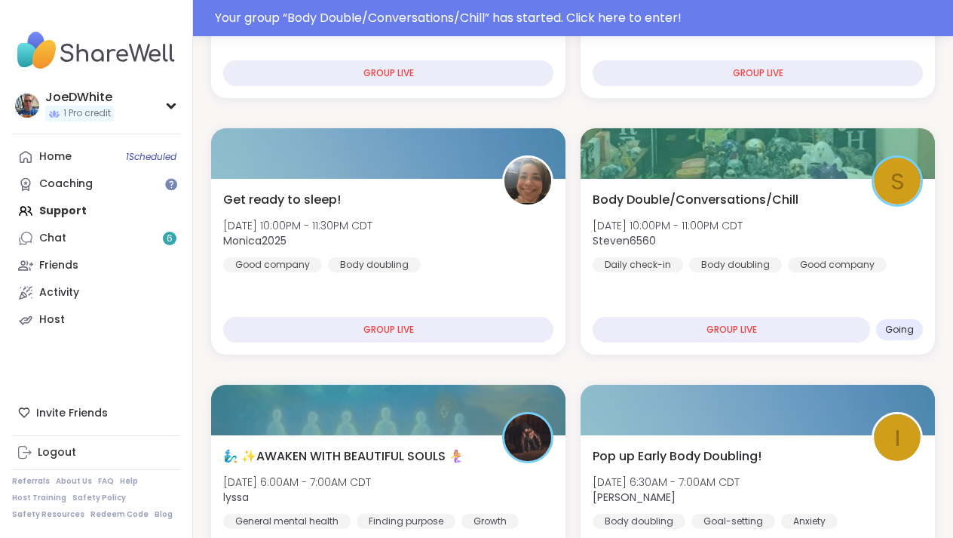
scroll to position [438, 0]
